Goal: Navigation & Orientation: Find specific page/section

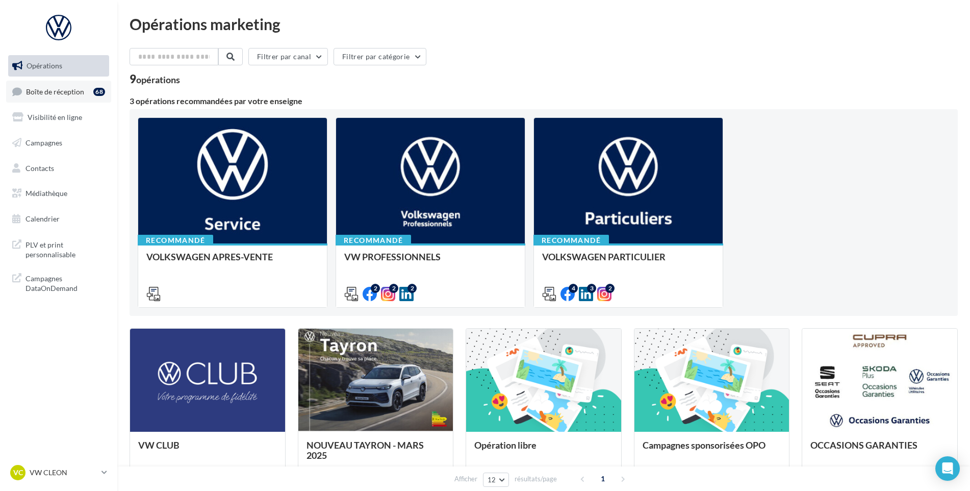
click at [55, 84] on link "Boîte de réception 68" at bounding box center [58, 92] width 105 height 22
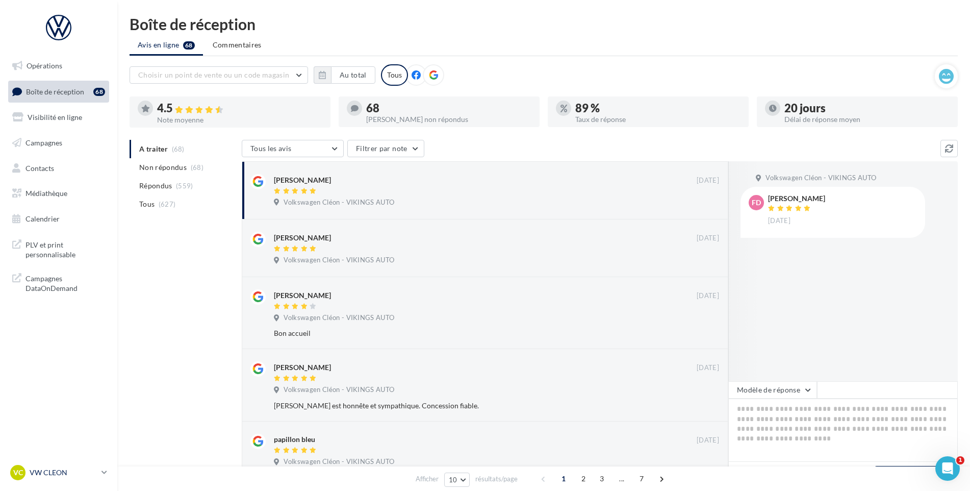
click at [75, 478] on div "VC VW CLEON vw-cle-vau" at bounding box center [53, 472] width 87 height 15
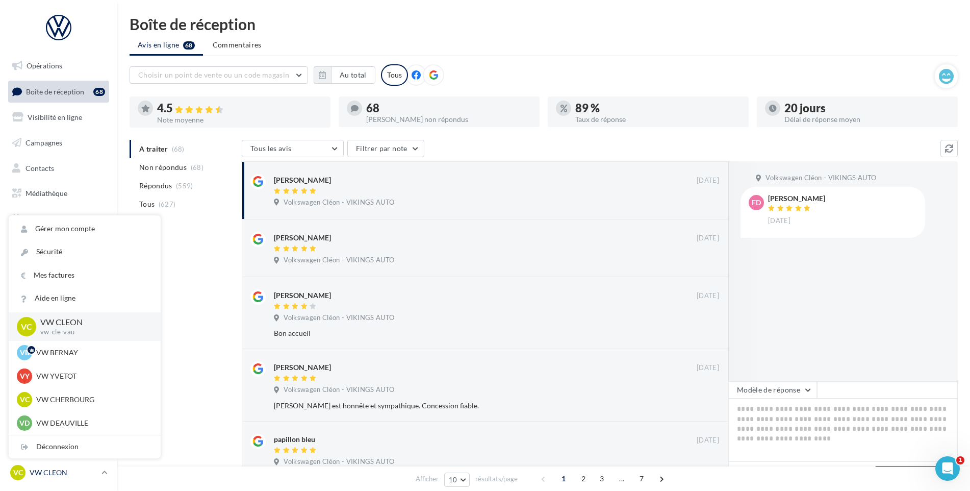
click at [75, 478] on div "VC VW CLEON vw-cle-vau" at bounding box center [53, 472] width 87 height 15
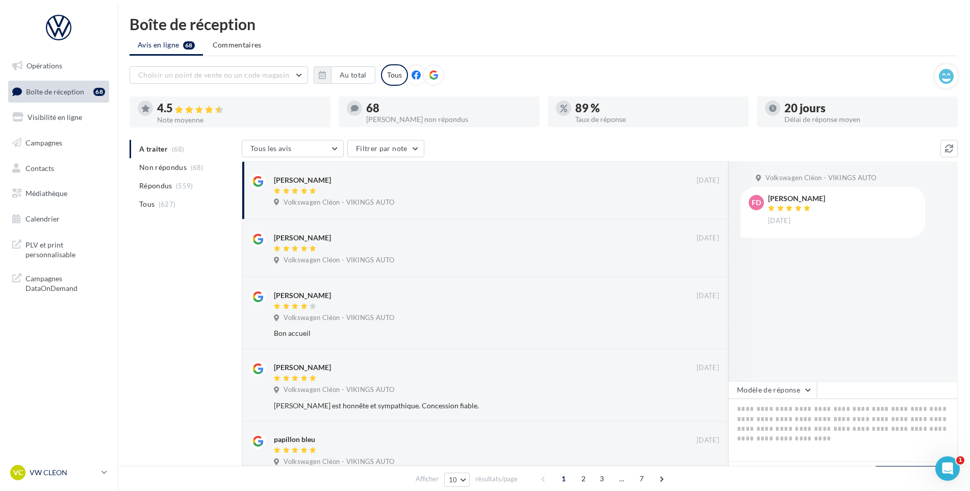
drag, startPoint x: 67, startPoint y: 478, endPoint x: 67, endPoint y: 466, distance: 11.7
click at [67, 478] on div "VC VW CLEON vw-cle-vau" at bounding box center [53, 472] width 87 height 15
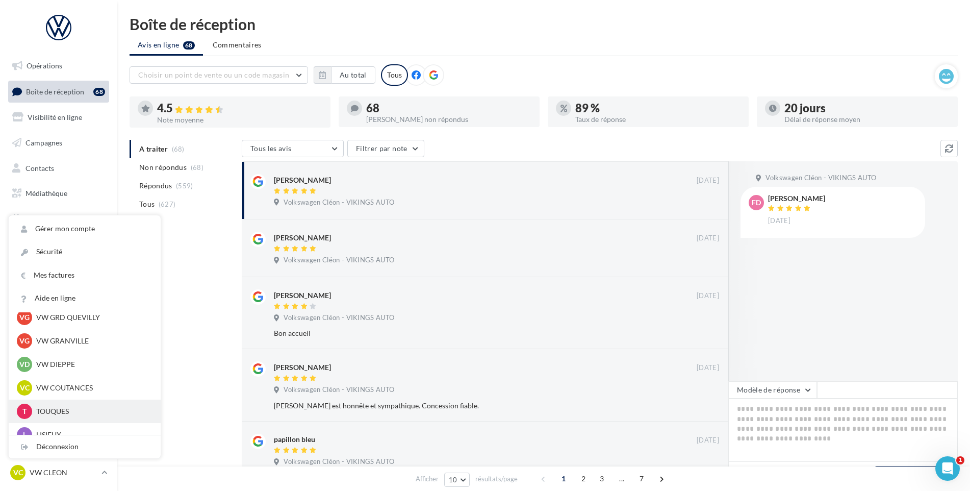
scroll to position [306, 0]
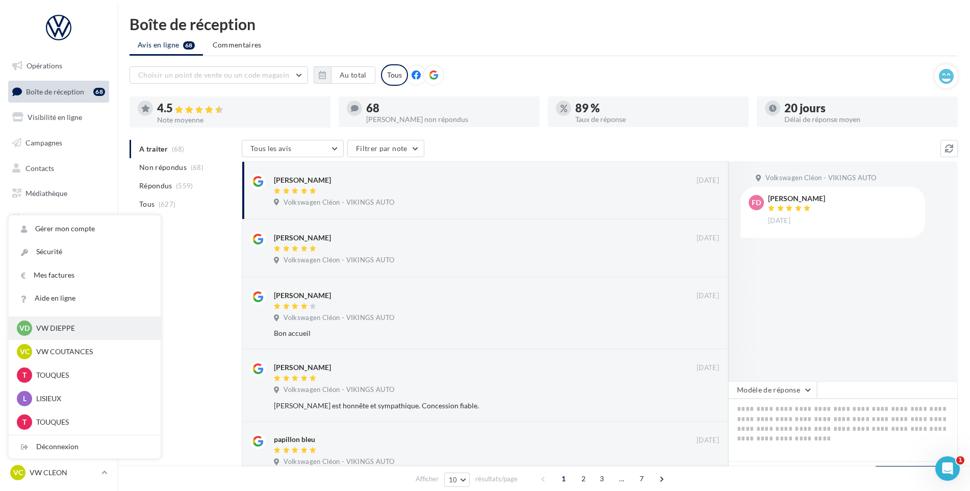
click at [89, 335] on div "VD VW DIEPPE vw-die-vau" at bounding box center [85, 327] width 136 height 15
